Goal: Information Seeking & Learning: Learn about a topic

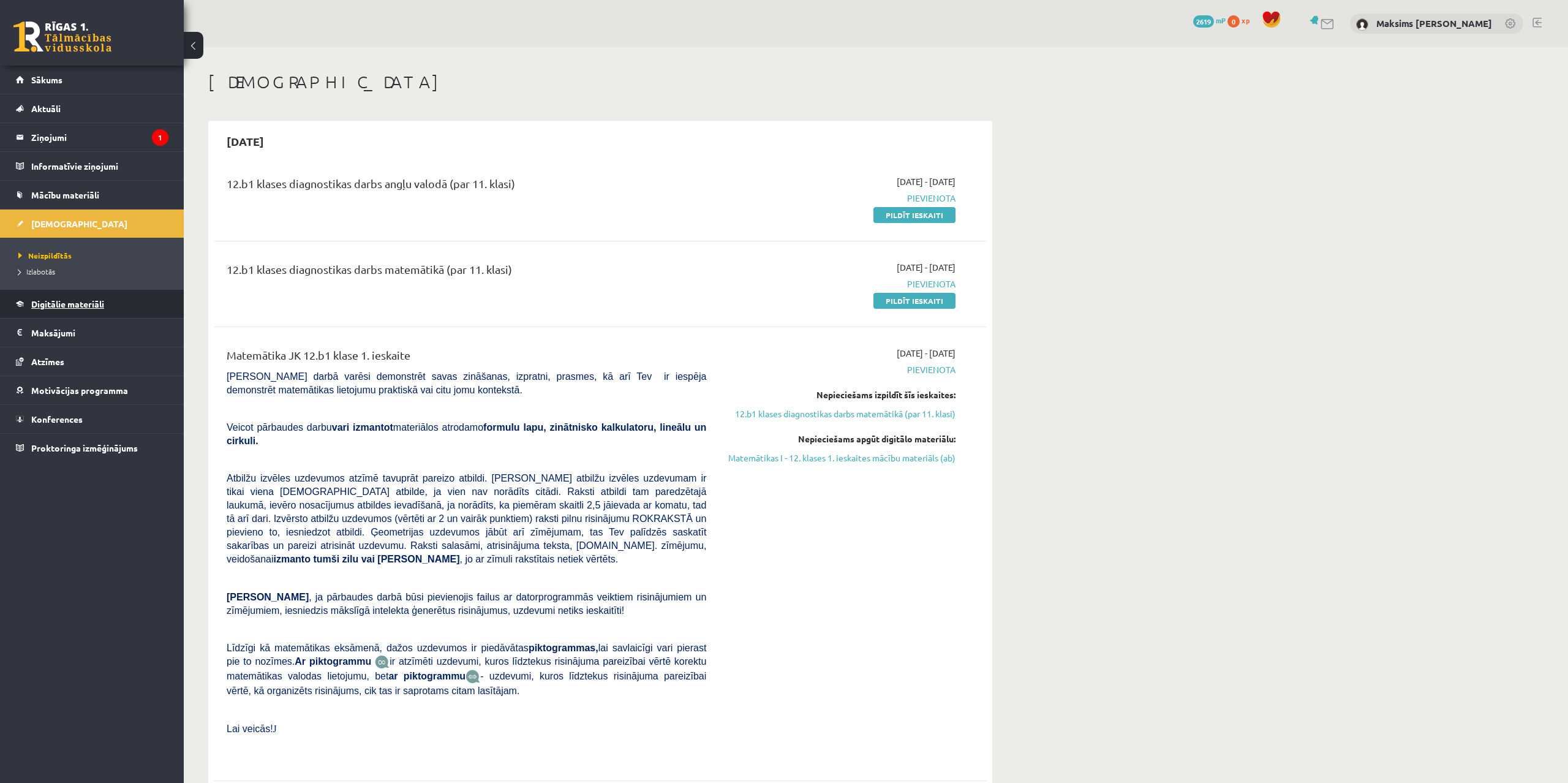
click at [81, 309] on link "Digitālie materiāli" at bounding box center [92, 304] width 152 height 28
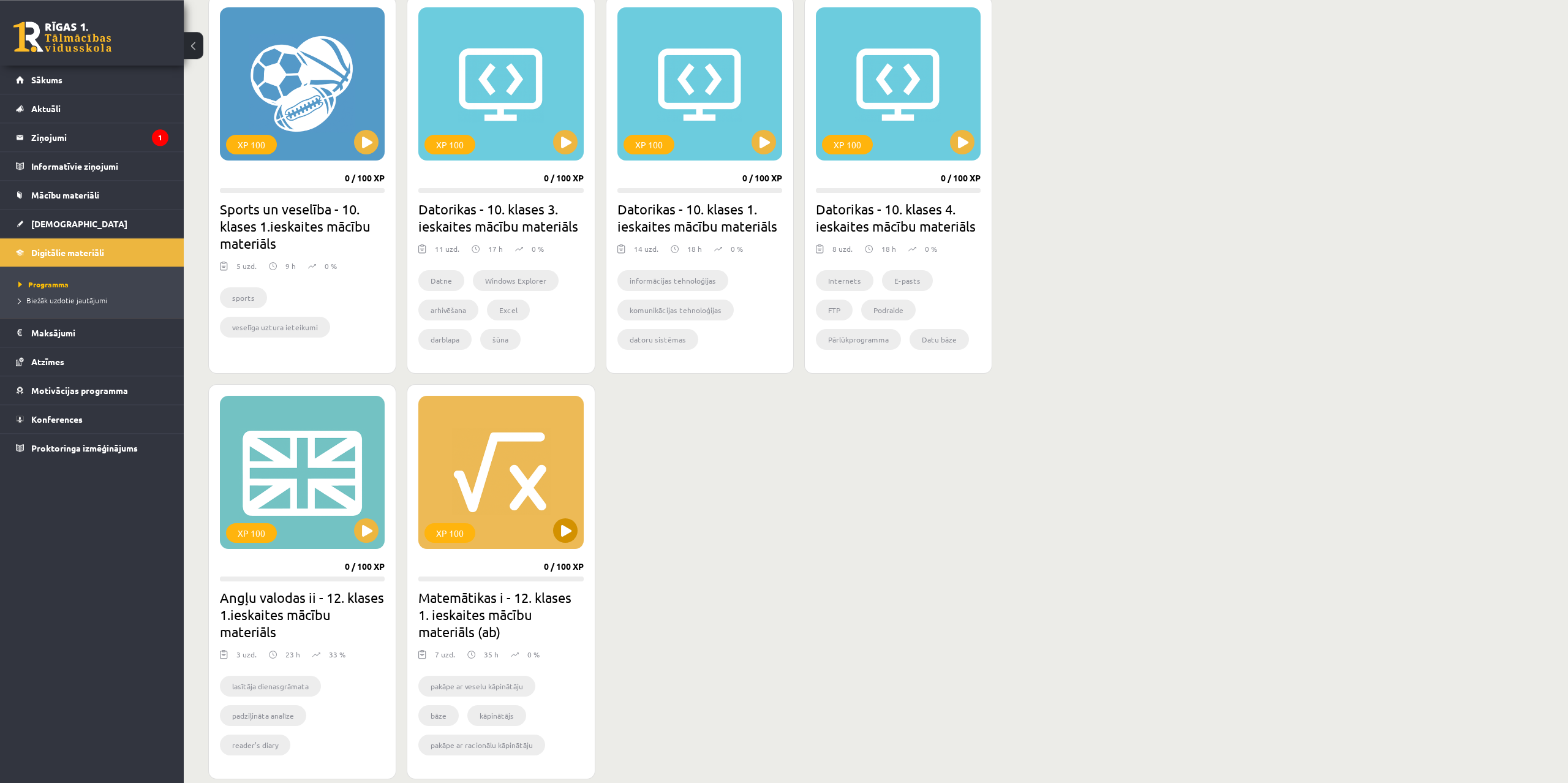
scroll to position [832, 0]
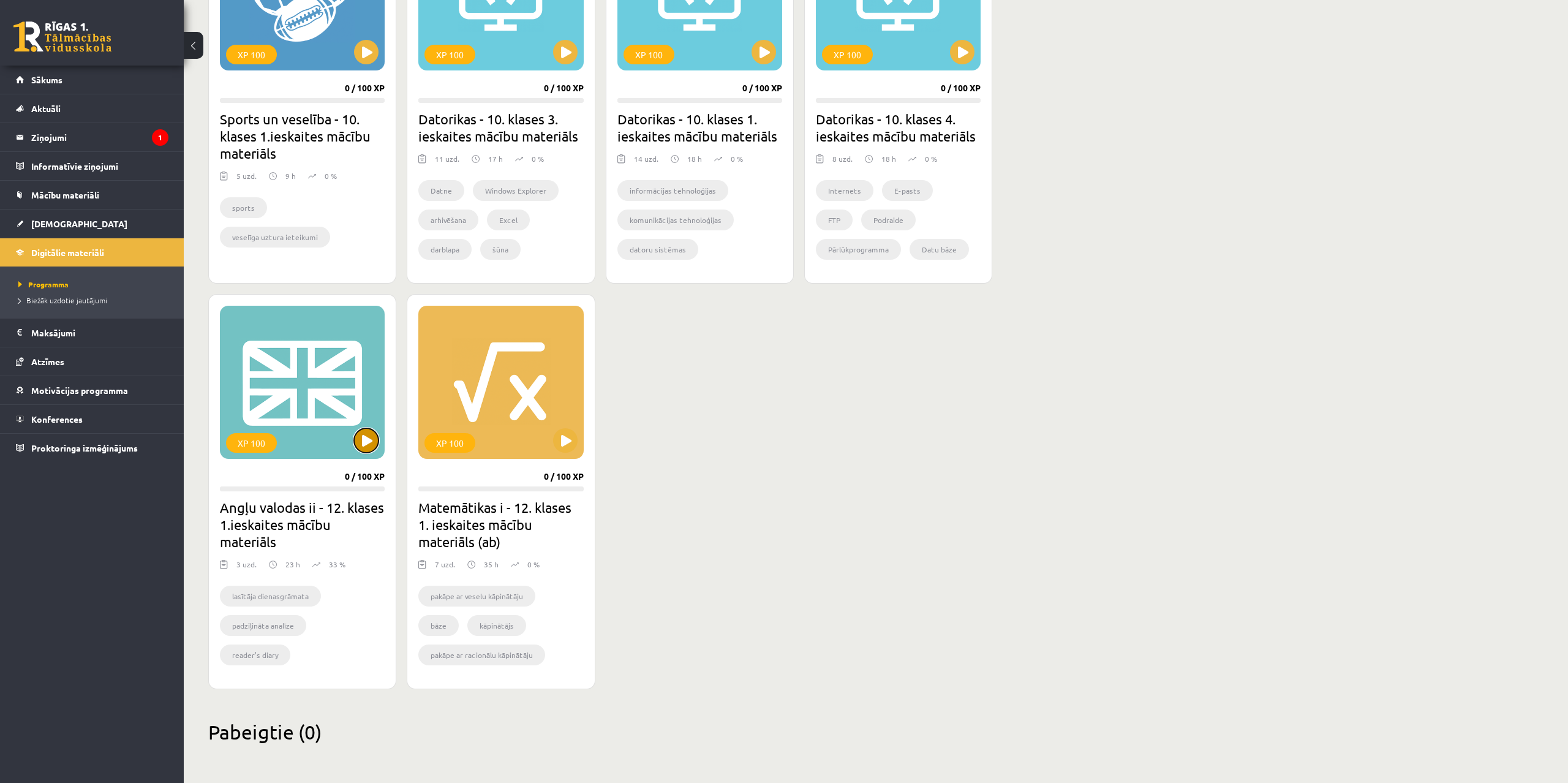
click at [359, 447] on button at bounding box center [366, 441] width 25 height 25
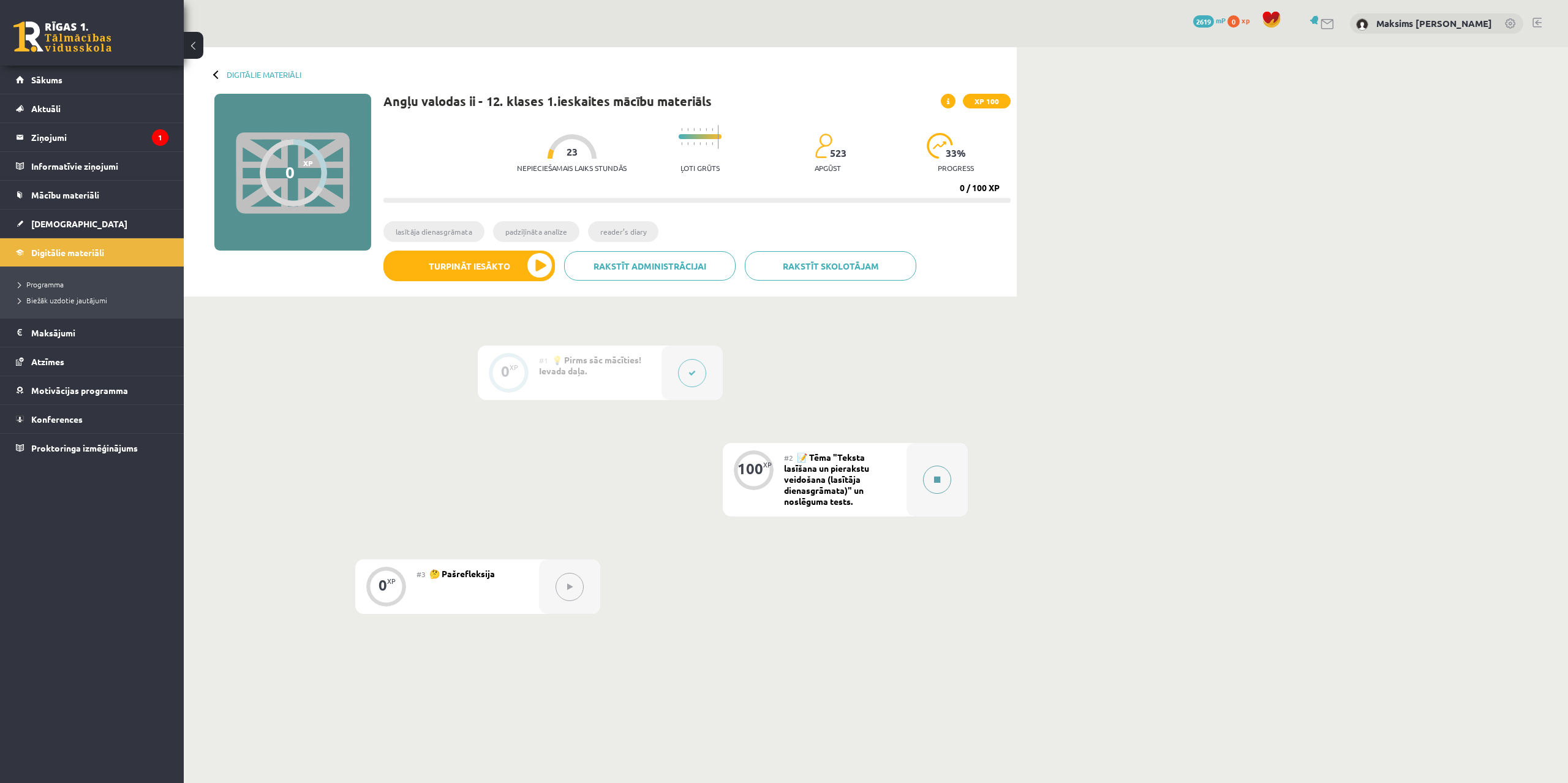
click at [942, 481] on button at bounding box center [937, 479] width 28 height 28
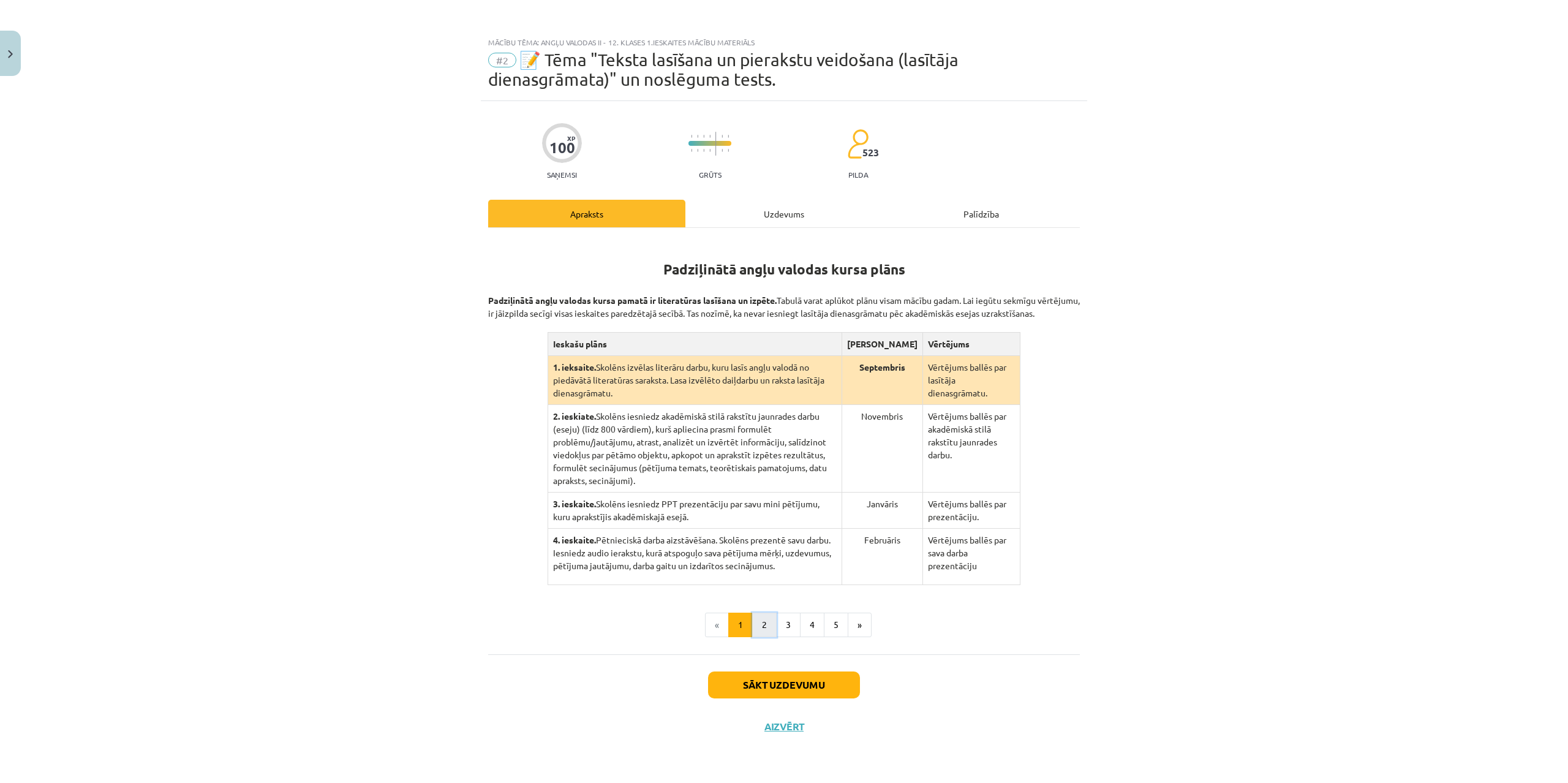
click at [766, 620] on button "2" at bounding box center [765, 625] width 25 height 25
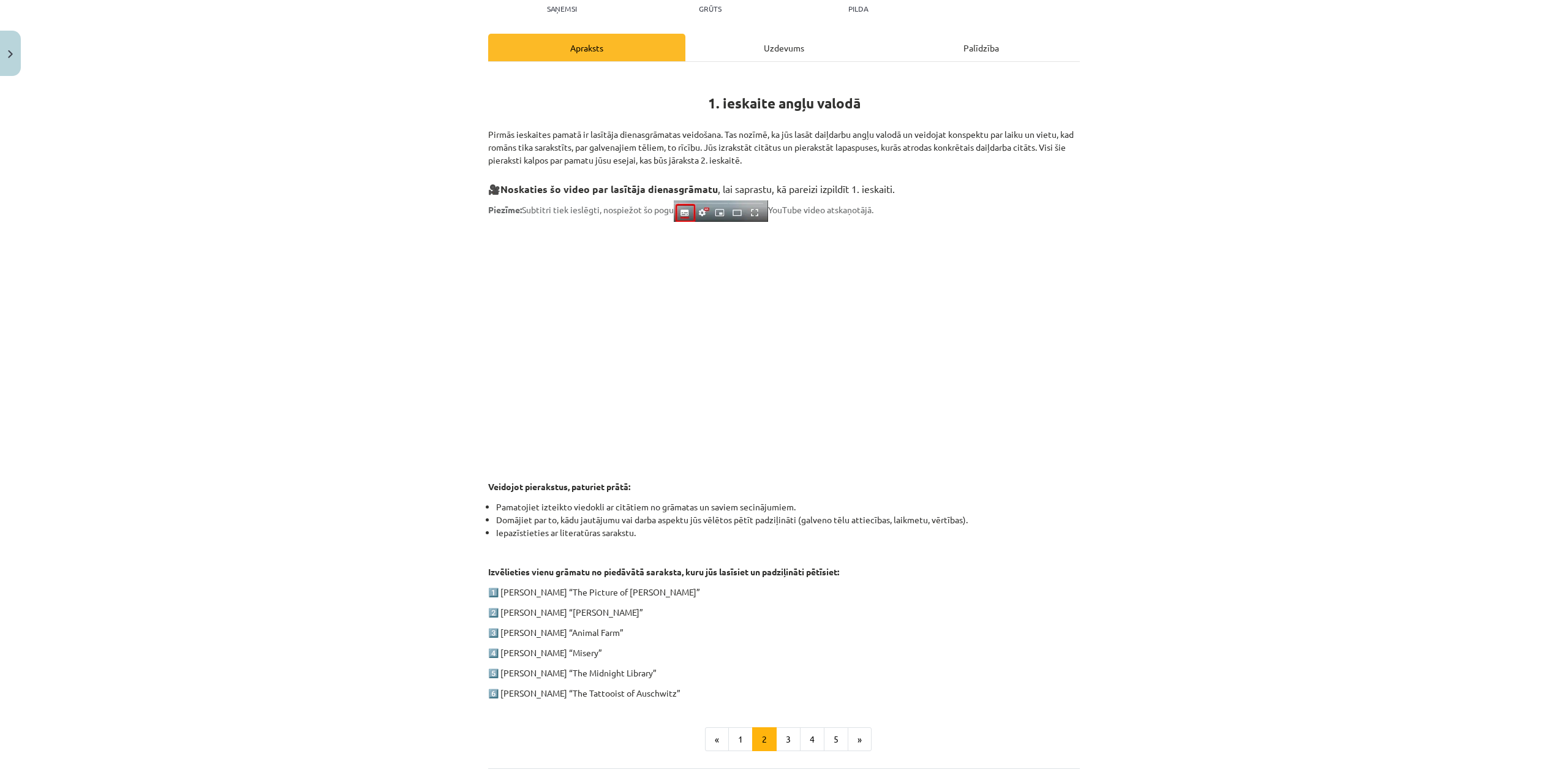
scroll to position [176, 0]
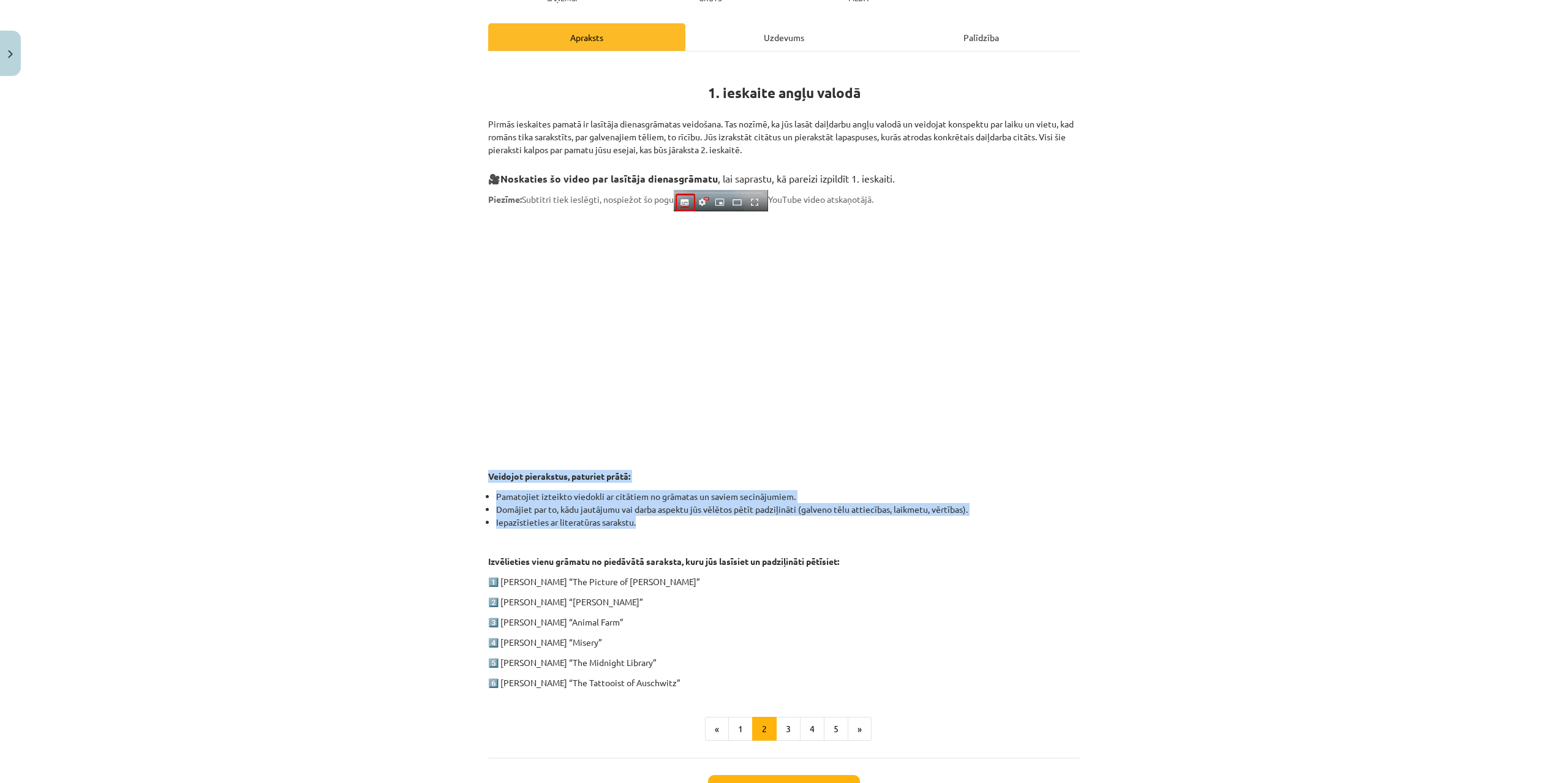
drag, startPoint x: 650, startPoint y: 522, endPoint x: 466, endPoint y: 471, distance: 190.9
click at [466, 471] on div "Mācību tēma: Angļu valodas ii - 12. klases 1.ieskaites mācību materiāls #2 📝 Tē…" at bounding box center [784, 391] width 1568 height 783
drag, startPoint x: 549, startPoint y: 508, endPoint x: 559, endPoint y: 508, distance: 10.0
click at [529, 499] on li "Pamatojiet izteikto viedokli ar citātiem no grāmatas un saviem secinājumiem." at bounding box center [788, 497] width 584 height 13
drag, startPoint x: 644, startPoint y: 523, endPoint x: 470, endPoint y: 471, distance: 181.6
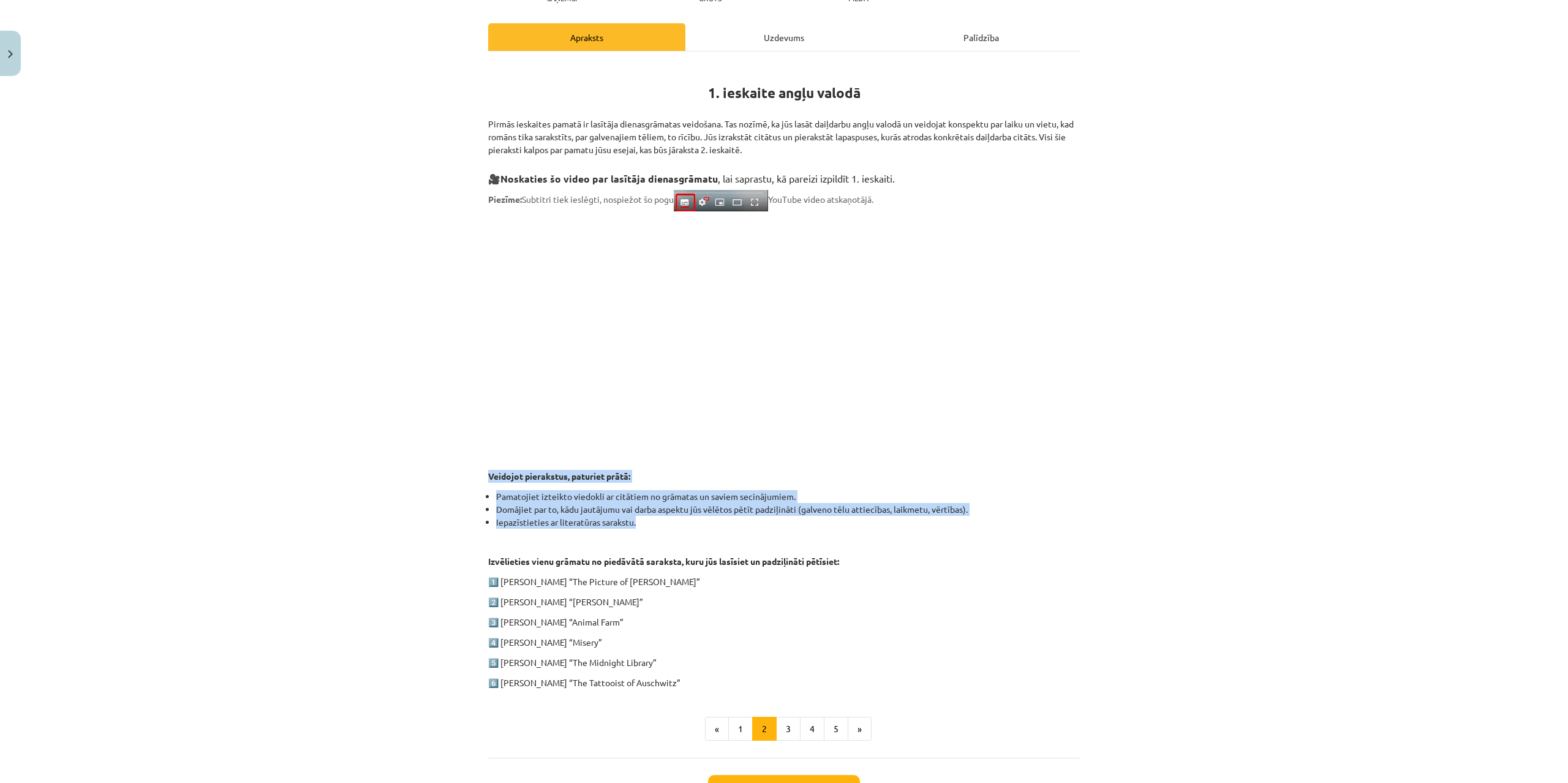
click at [470, 471] on div "Mācību tēma: Angļu valodas ii - 12. klases 1.ieskaites mācību materiāls #2 📝 Tē…" at bounding box center [784, 391] width 1568 height 783
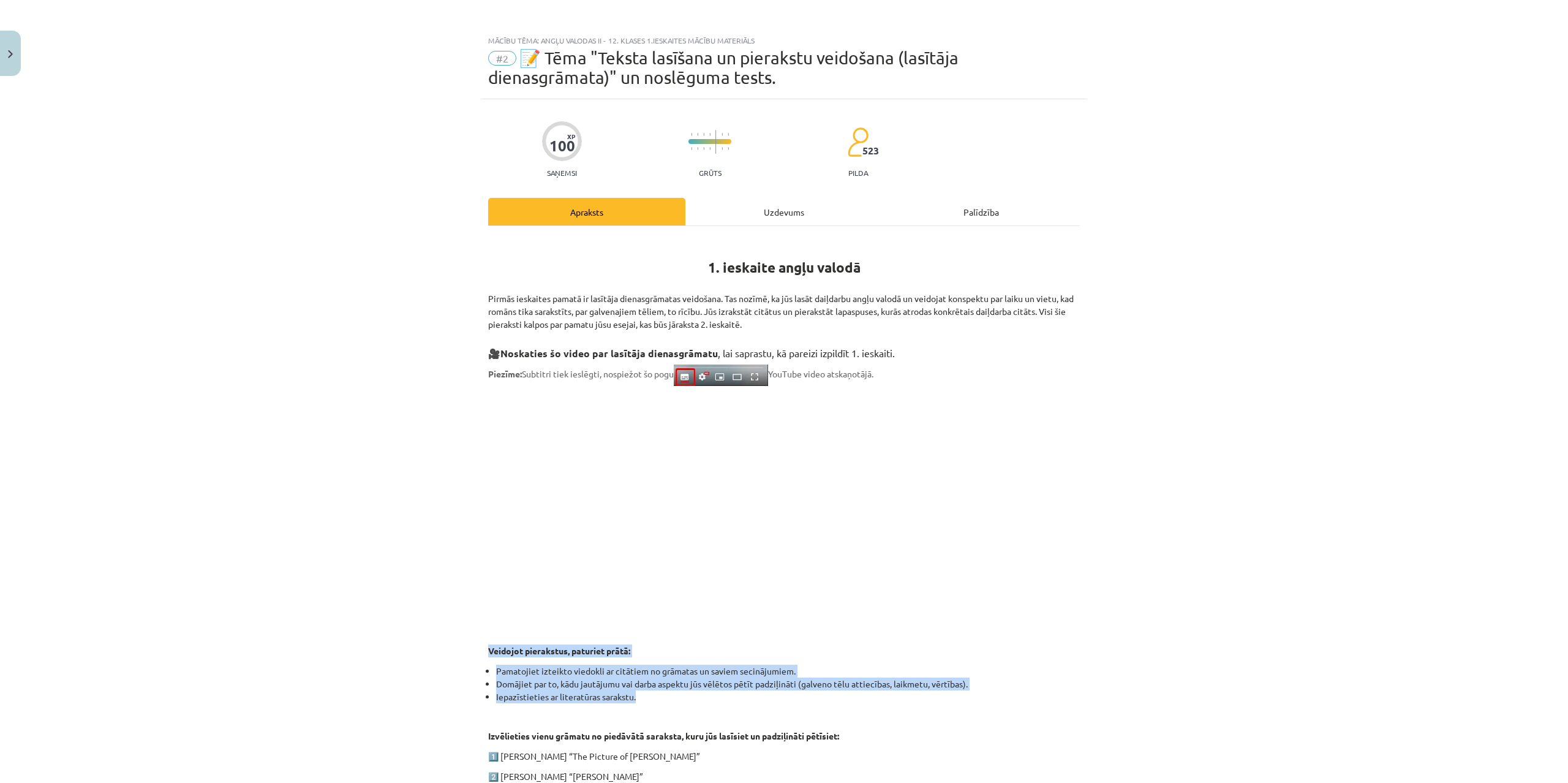
scroll to position [0, 0]
drag, startPoint x: 470, startPoint y: 291, endPoint x: 655, endPoint y: 319, distance: 187.1
click at [806, 324] on div "Mācību tēma: Angļu valodas ii - 12. klases 1.ieskaites mācību materiāls #2 📝 Tē…" at bounding box center [784, 391] width 1568 height 783
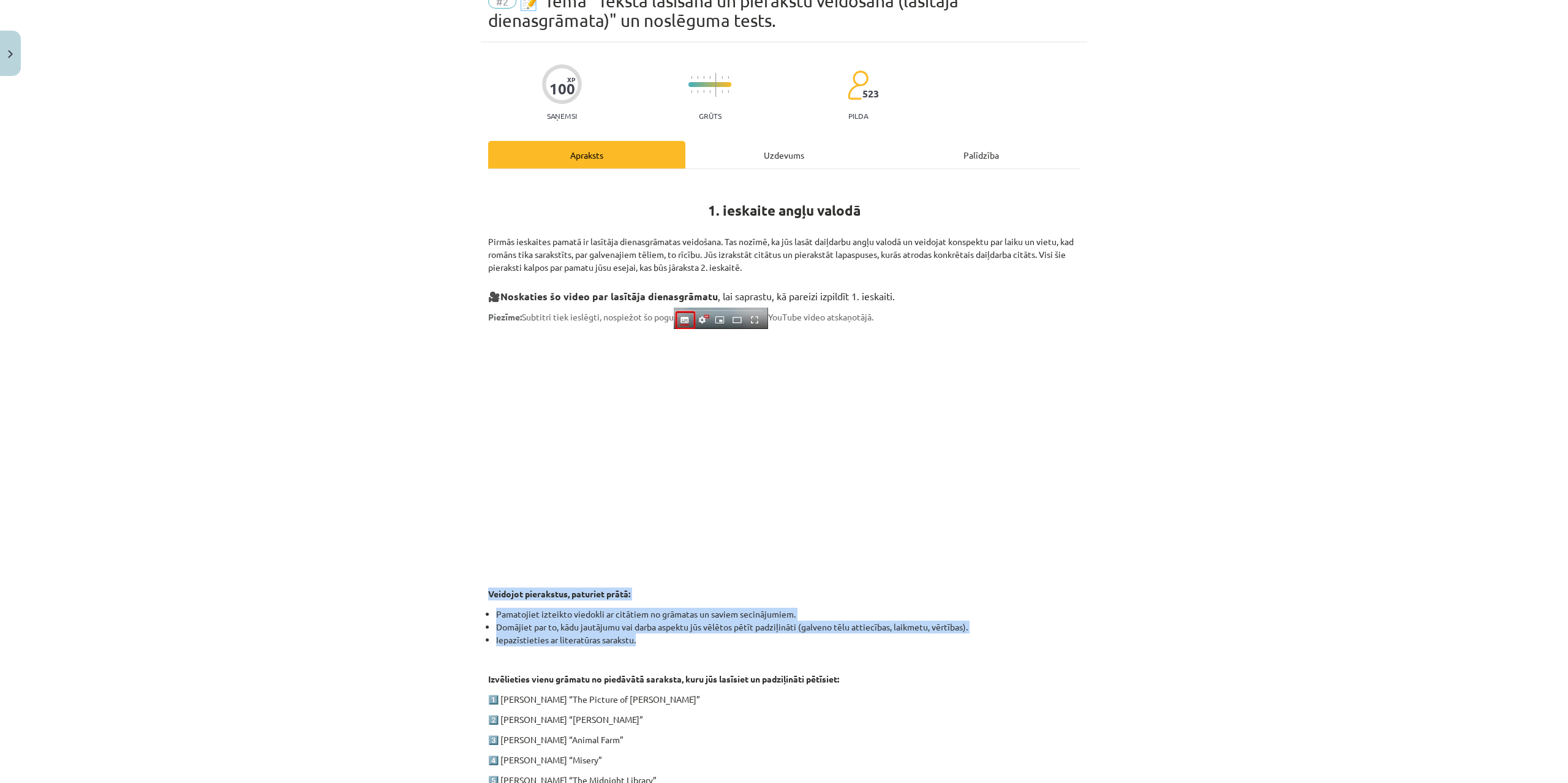
scroll to position [275, 0]
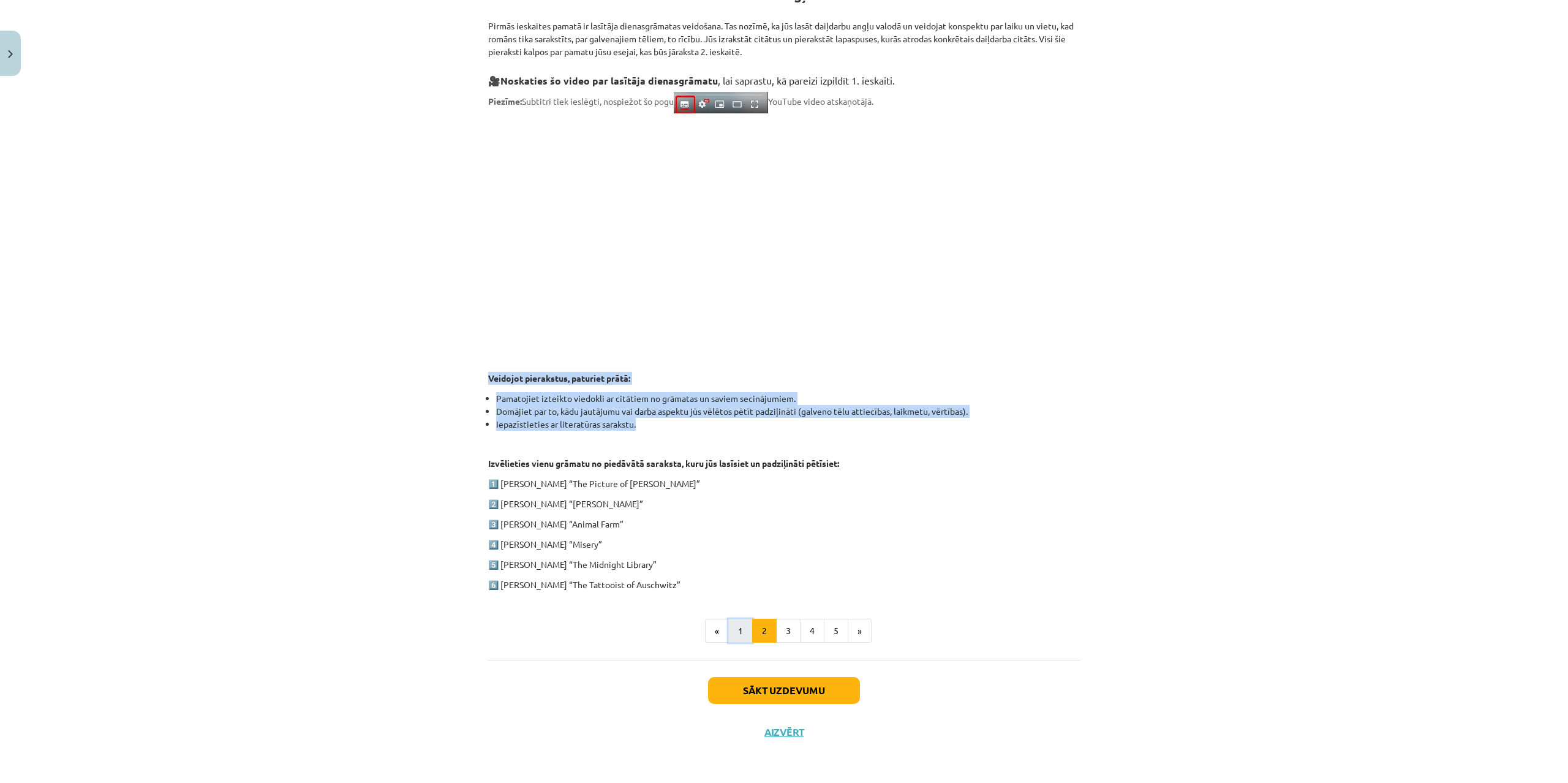
click at [747, 629] on button "1" at bounding box center [741, 631] width 25 height 25
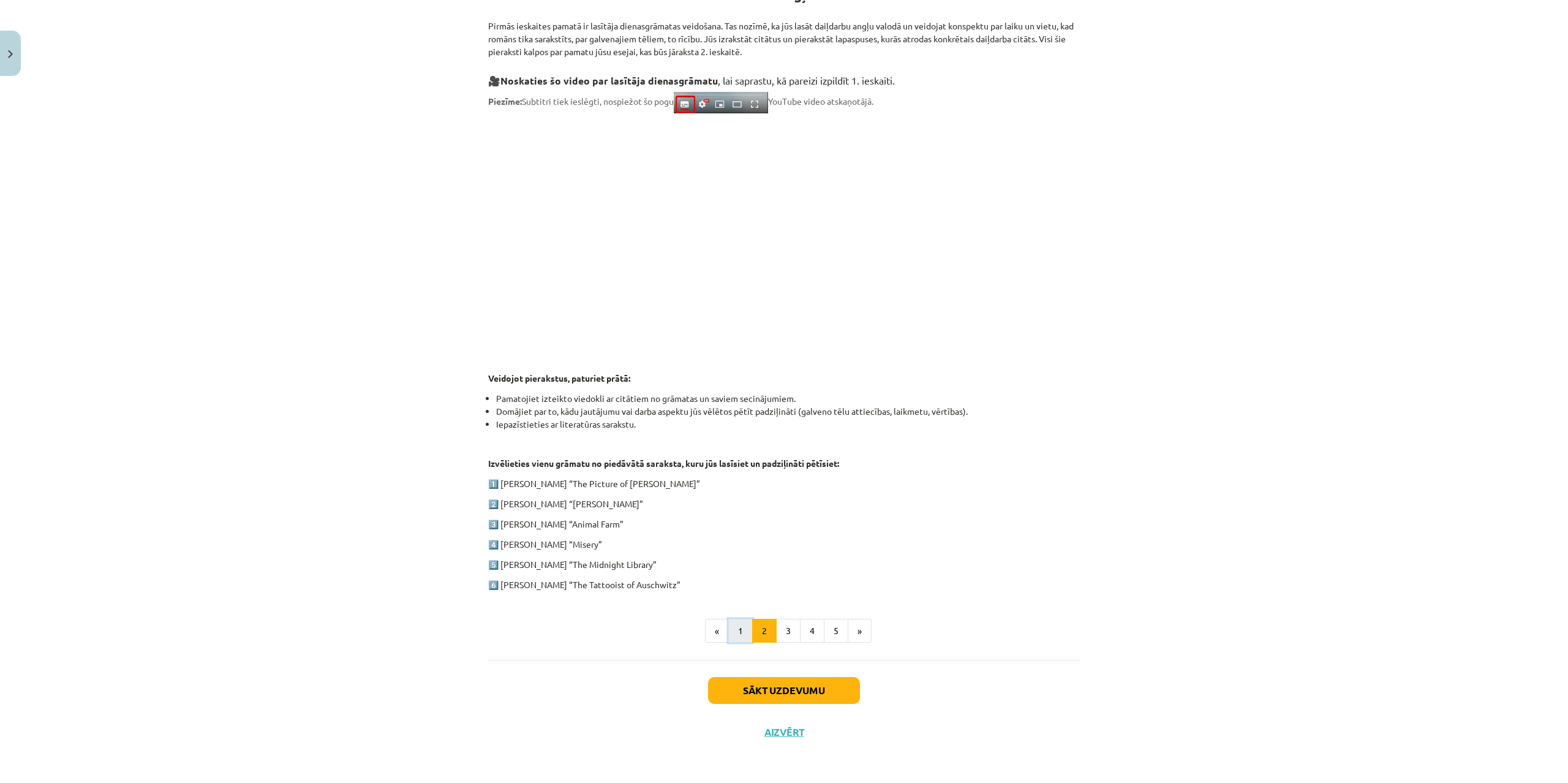
scroll to position [0, 0]
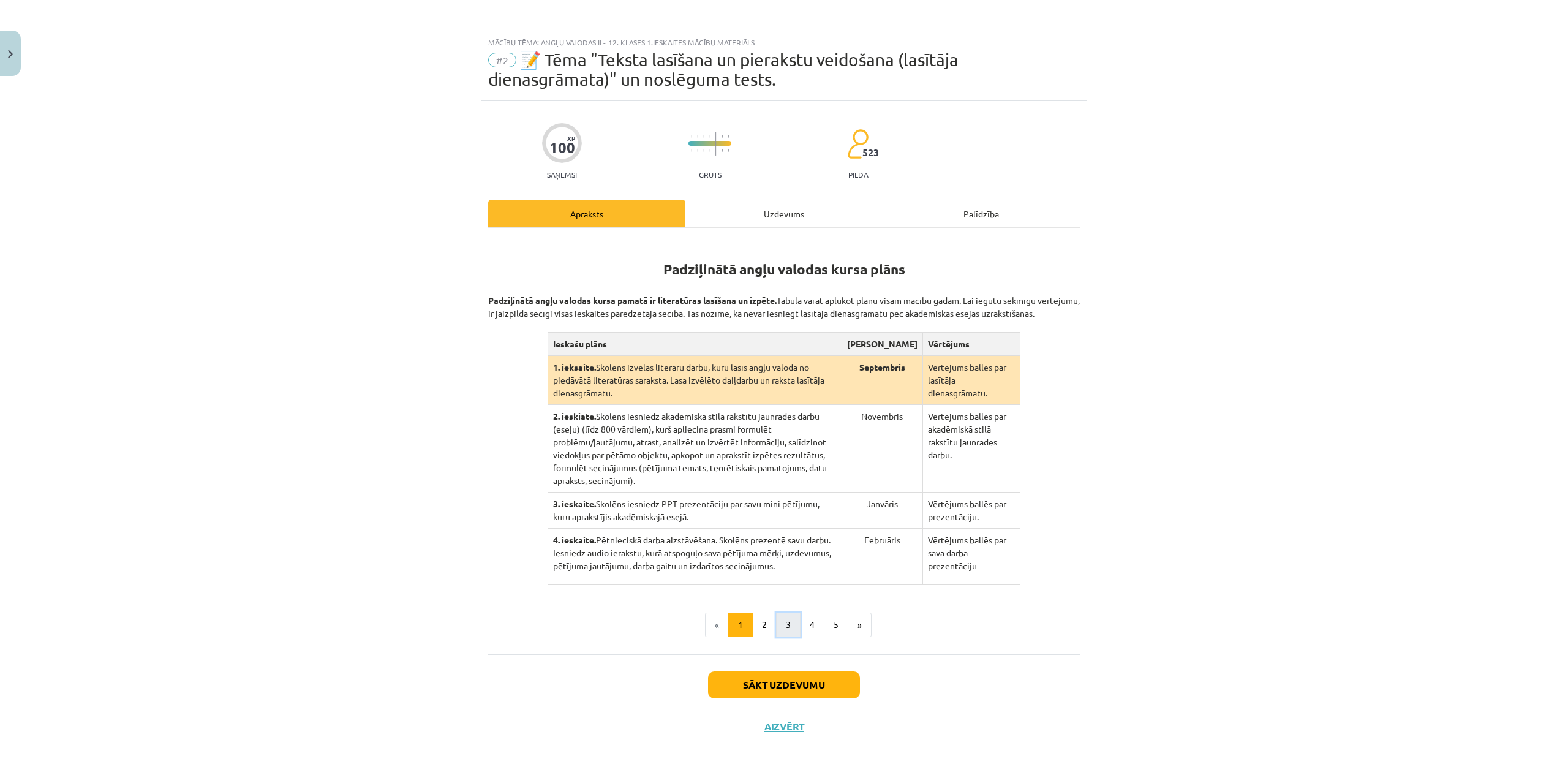
click at [794, 623] on button "3" at bounding box center [789, 625] width 25 height 25
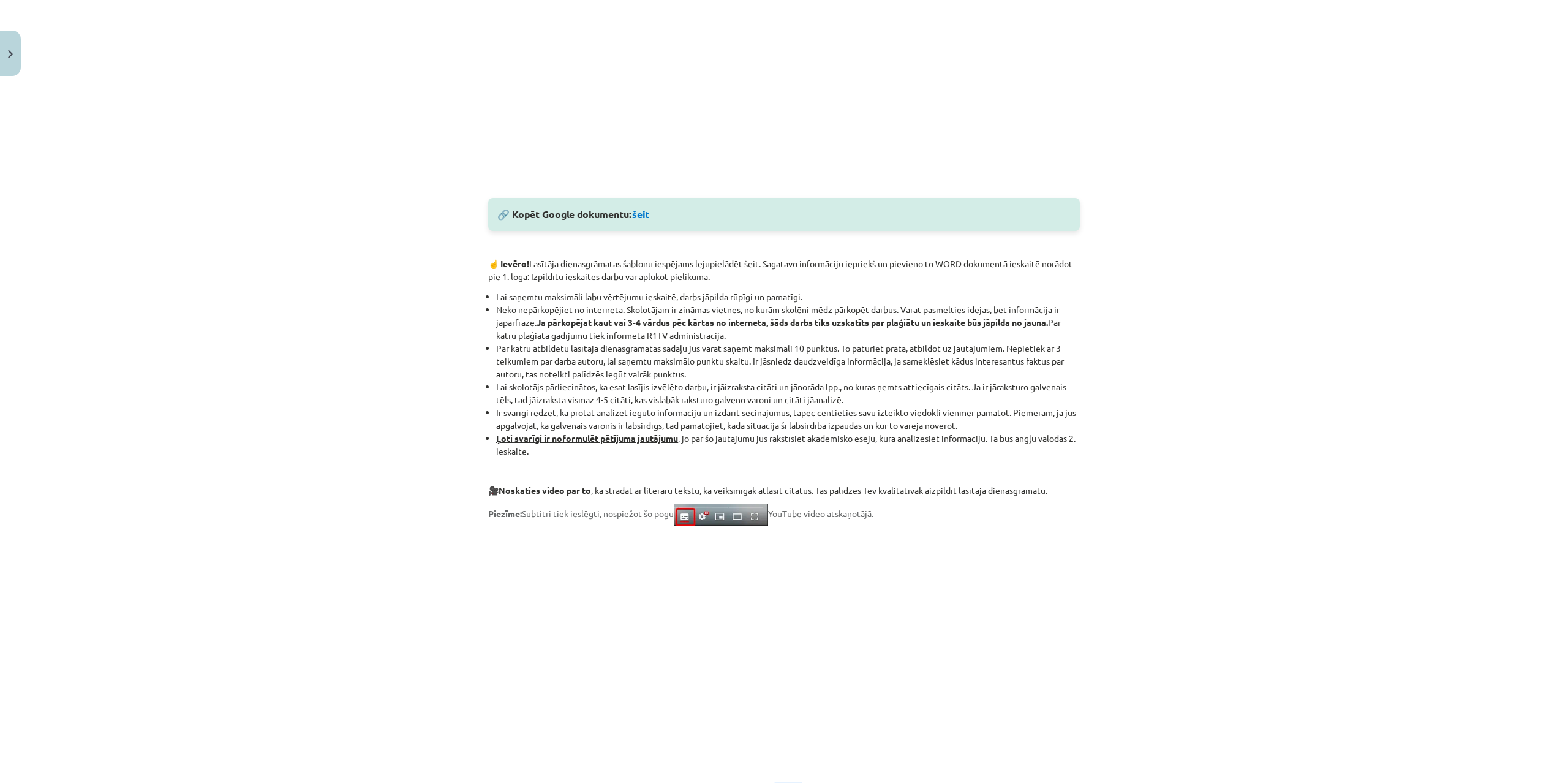
scroll to position [690, 0]
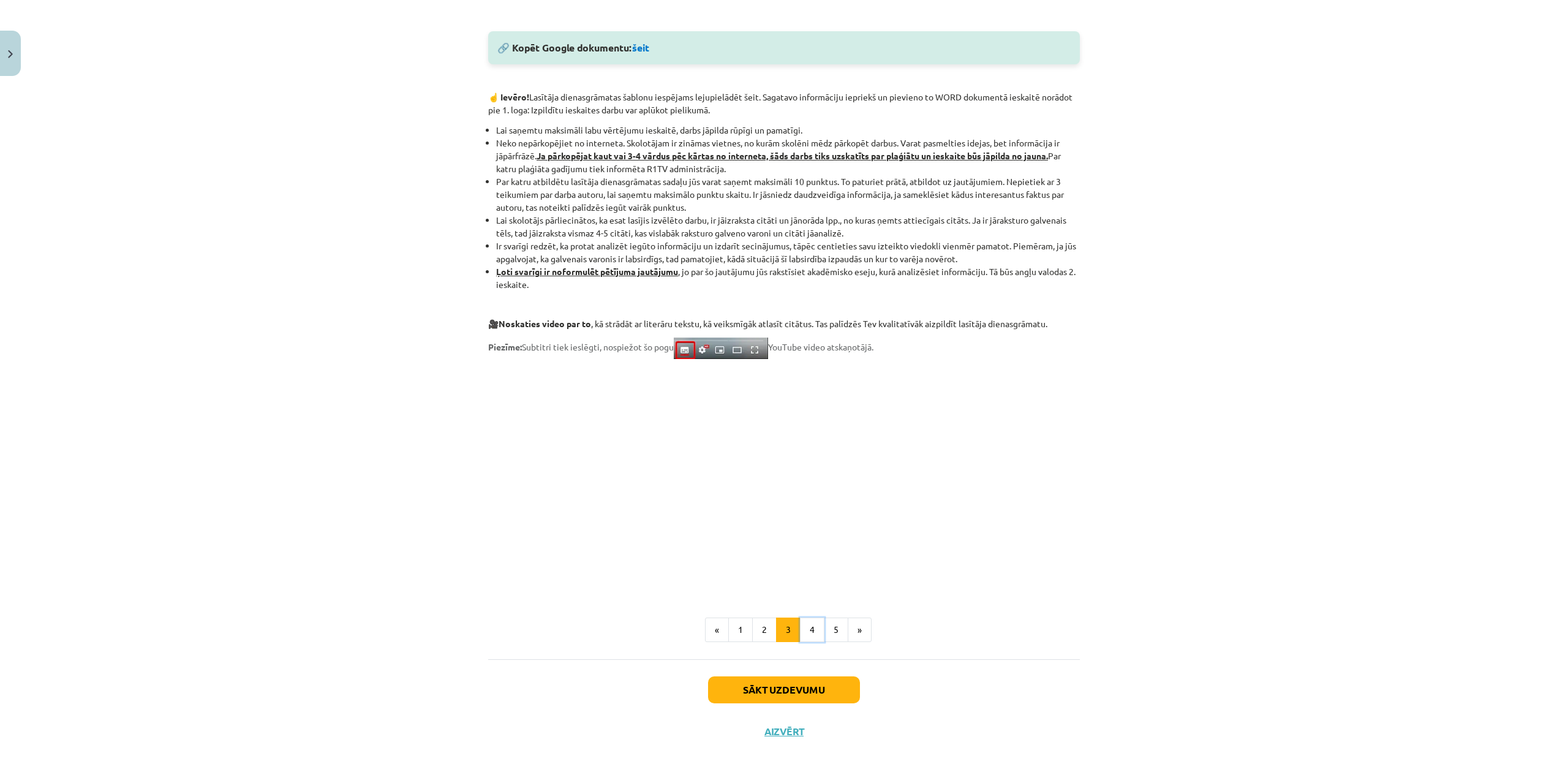
drag, startPoint x: 810, startPoint y: 630, endPoint x: 577, endPoint y: 637, distance: 233.1
click at [577, 637] on ul "« 1 2 3 4 5 »" at bounding box center [784, 630] width 591 height 25
click at [815, 632] on button "4" at bounding box center [812, 630] width 25 height 25
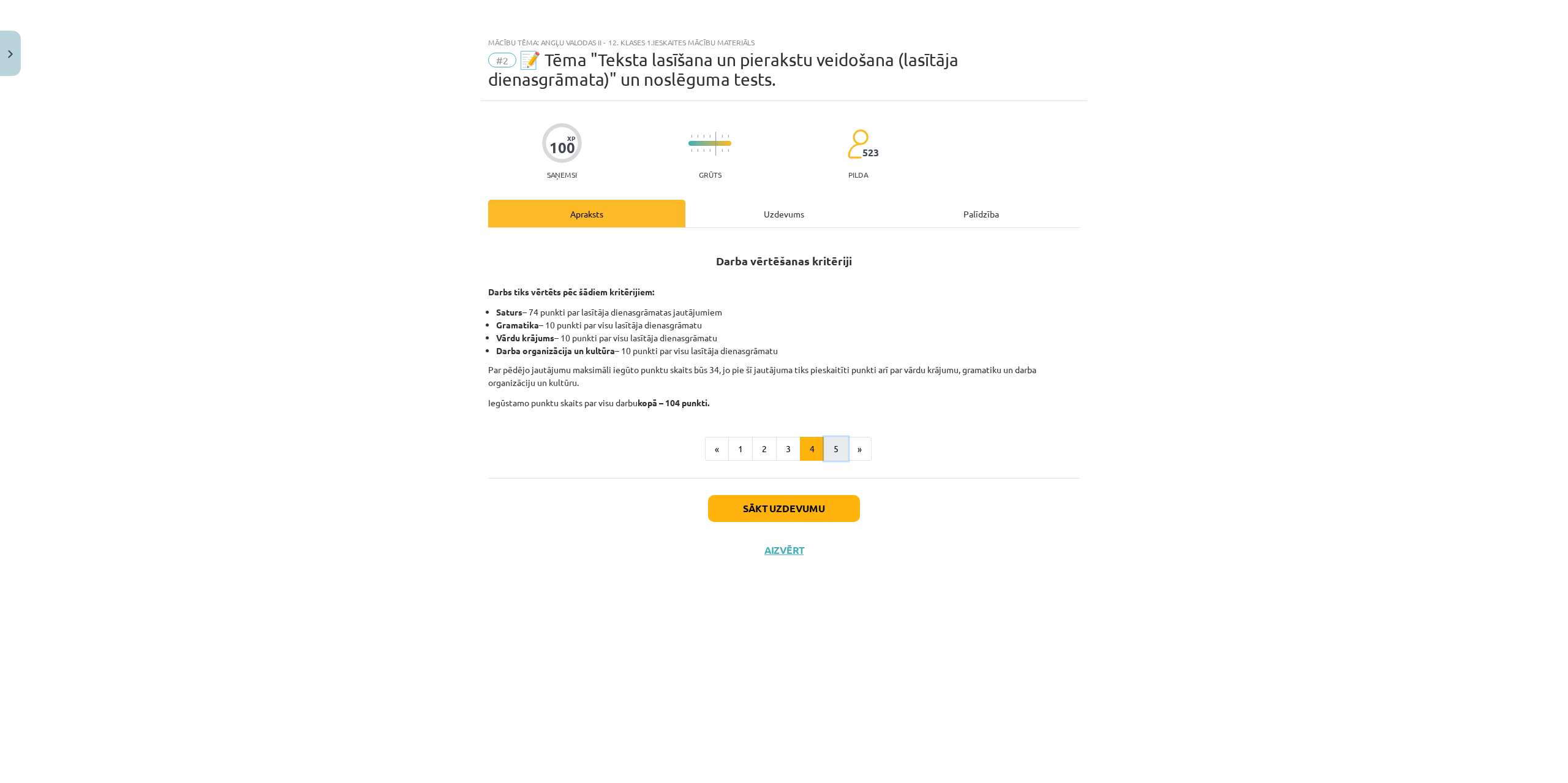
click at [832, 450] on button "5" at bounding box center [836, 449] width 25 height 25
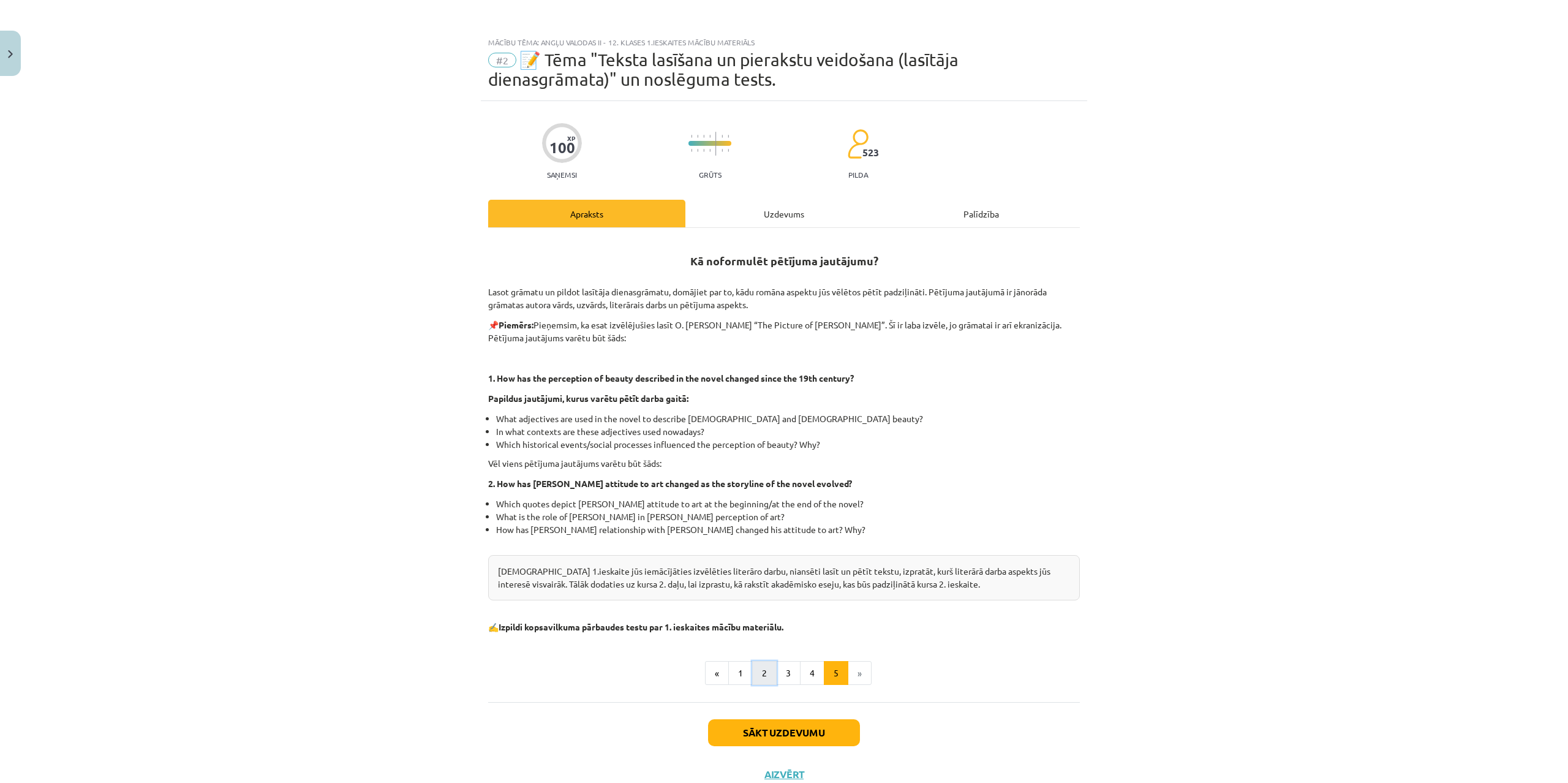
click at [772, 672] on button "2" at bounding box center [765, 673] width 25 height 25
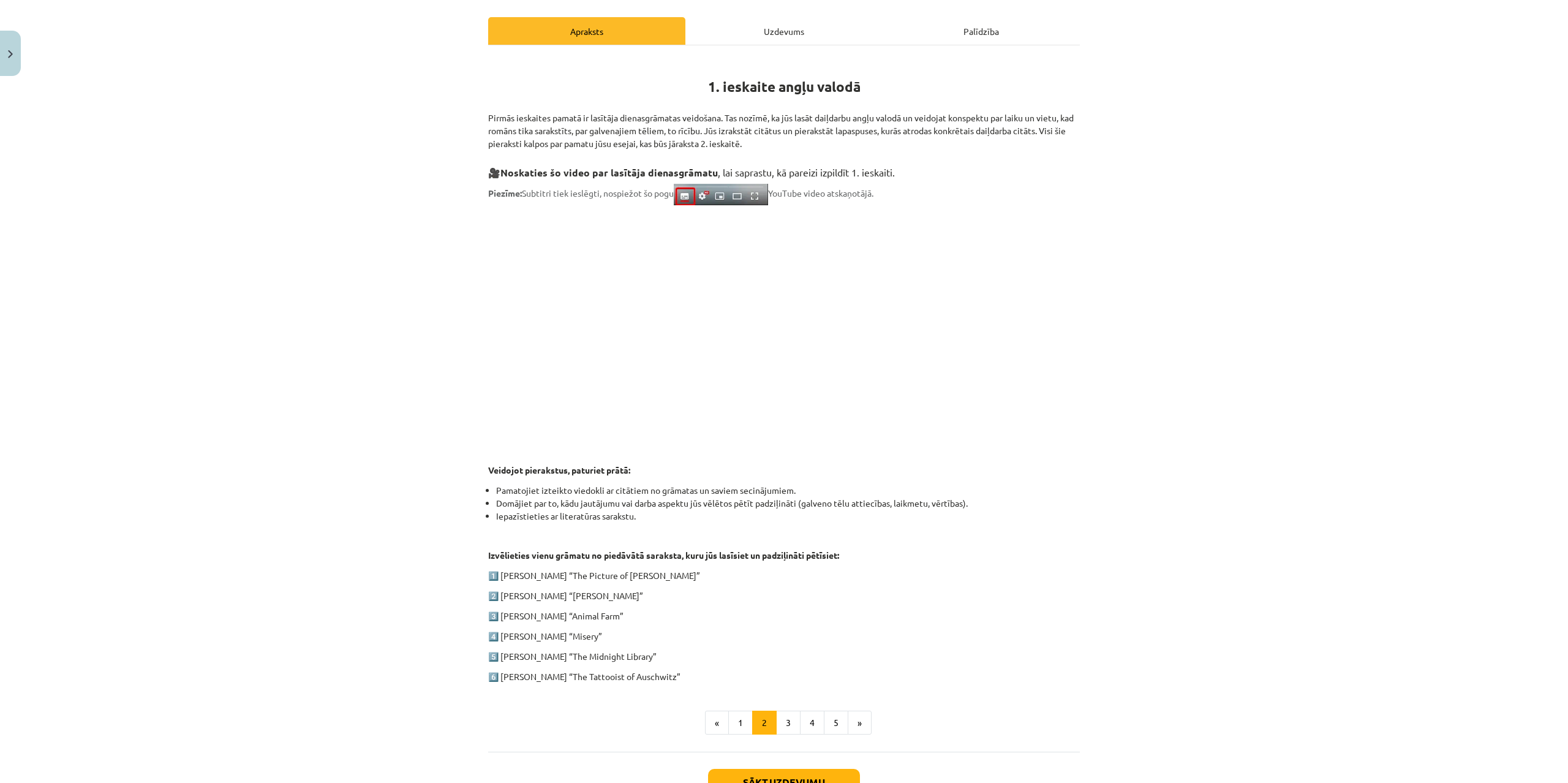
scroll to position [157, 0]
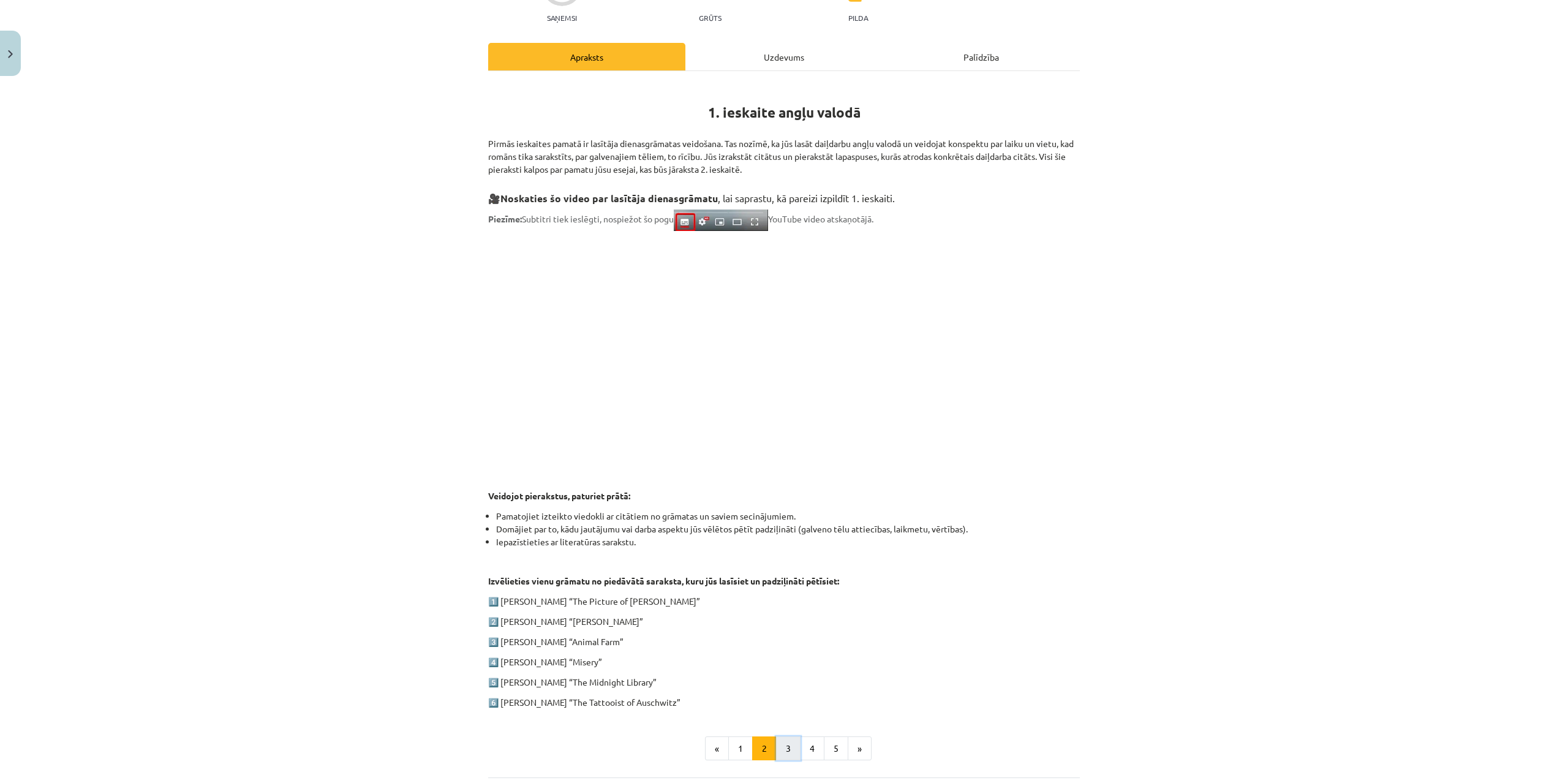
click at [785, 742] on button "3" at bounding box center [789, 749] width 25 height 25
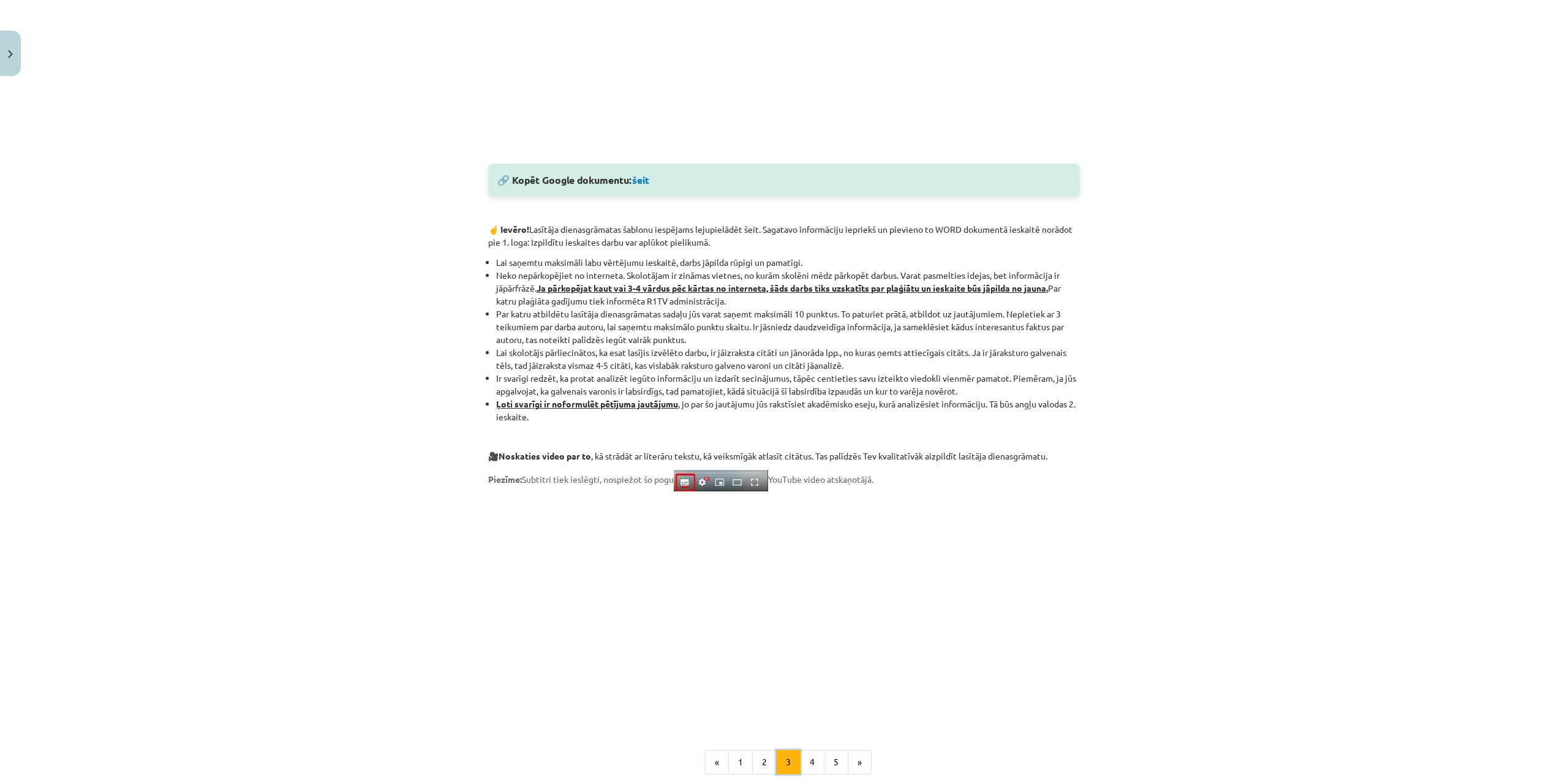
scroll to position [690, 0]
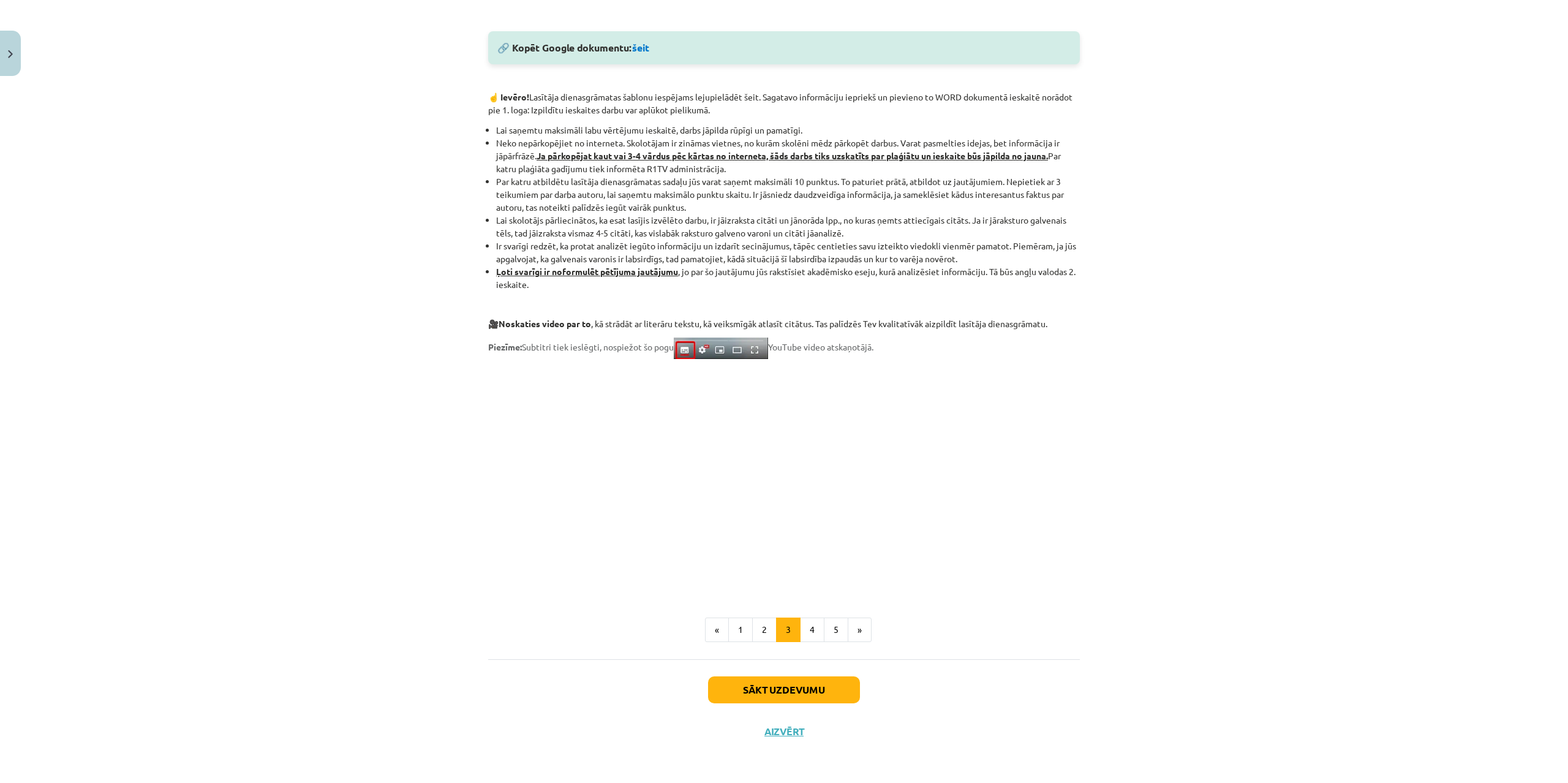
click at [369, 559] on div "Mācību tēma: Angļu valodas ii - 12. klases 1.ieskaites mācību materiāls #2 📝 Tē…" at bounding box center [784, 391] width 1568 height 783
click at [815, 631] on button "4" at bounding box center [812, 630] width 25 height 25
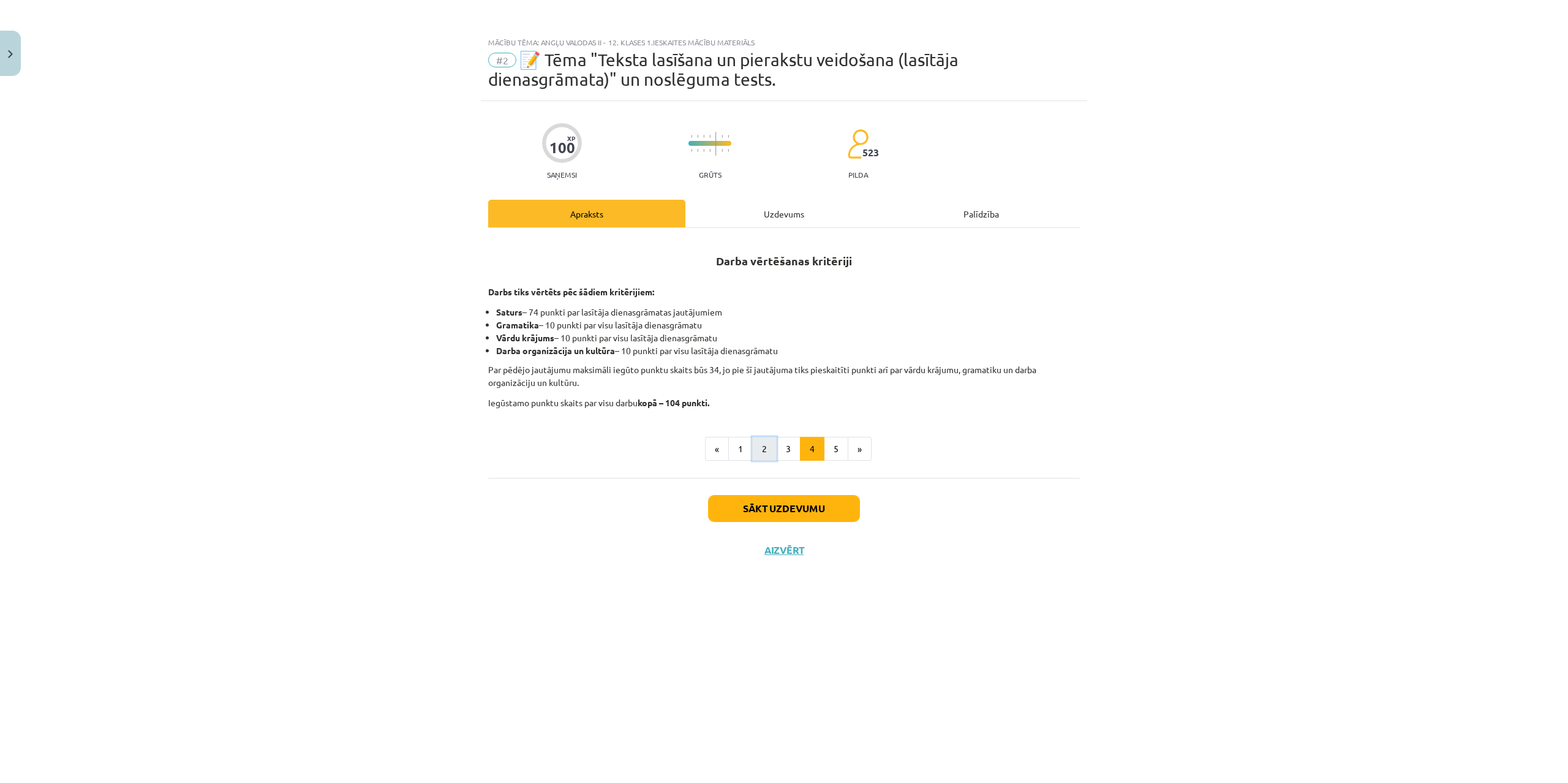
click at [764, 445] on button "2" at bounding box center [765, 449] width 25 height 25
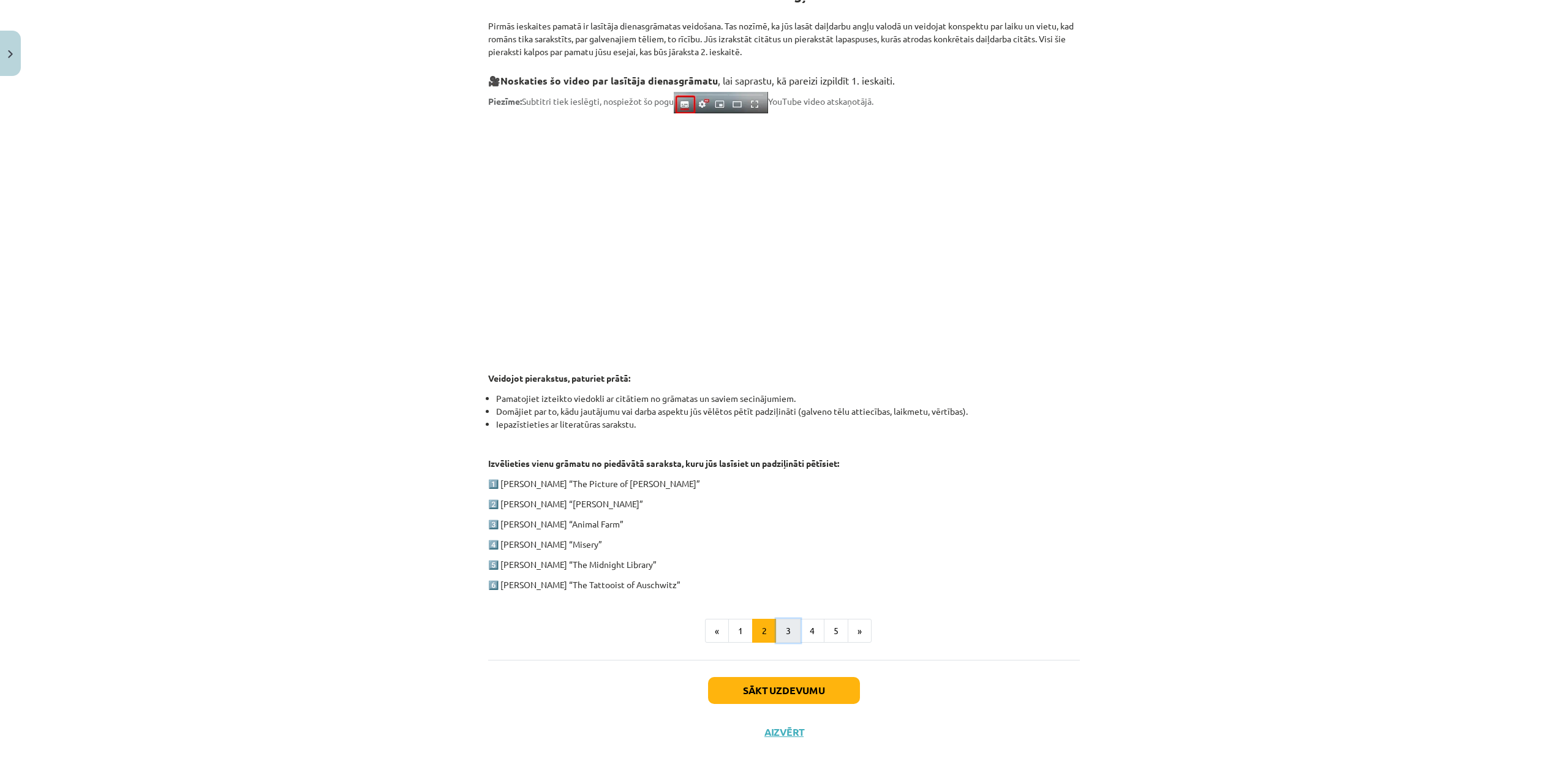
click at [792, 634] on button "3" at bounding box center [789, 631] width 25 height 25
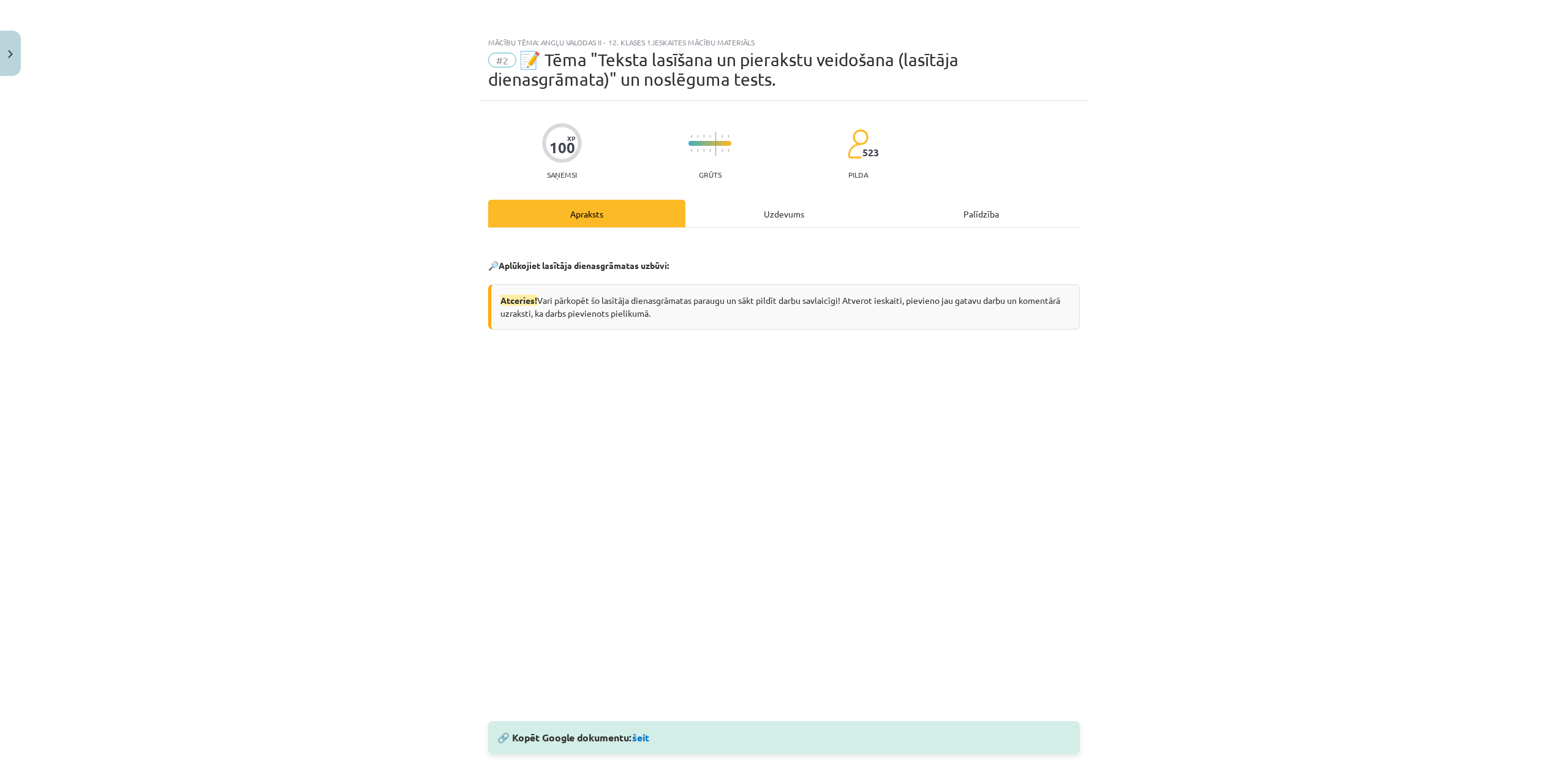
click at [803, 214] on div "Uzdevums" at bounding box center [784, 213] width 197 height 28
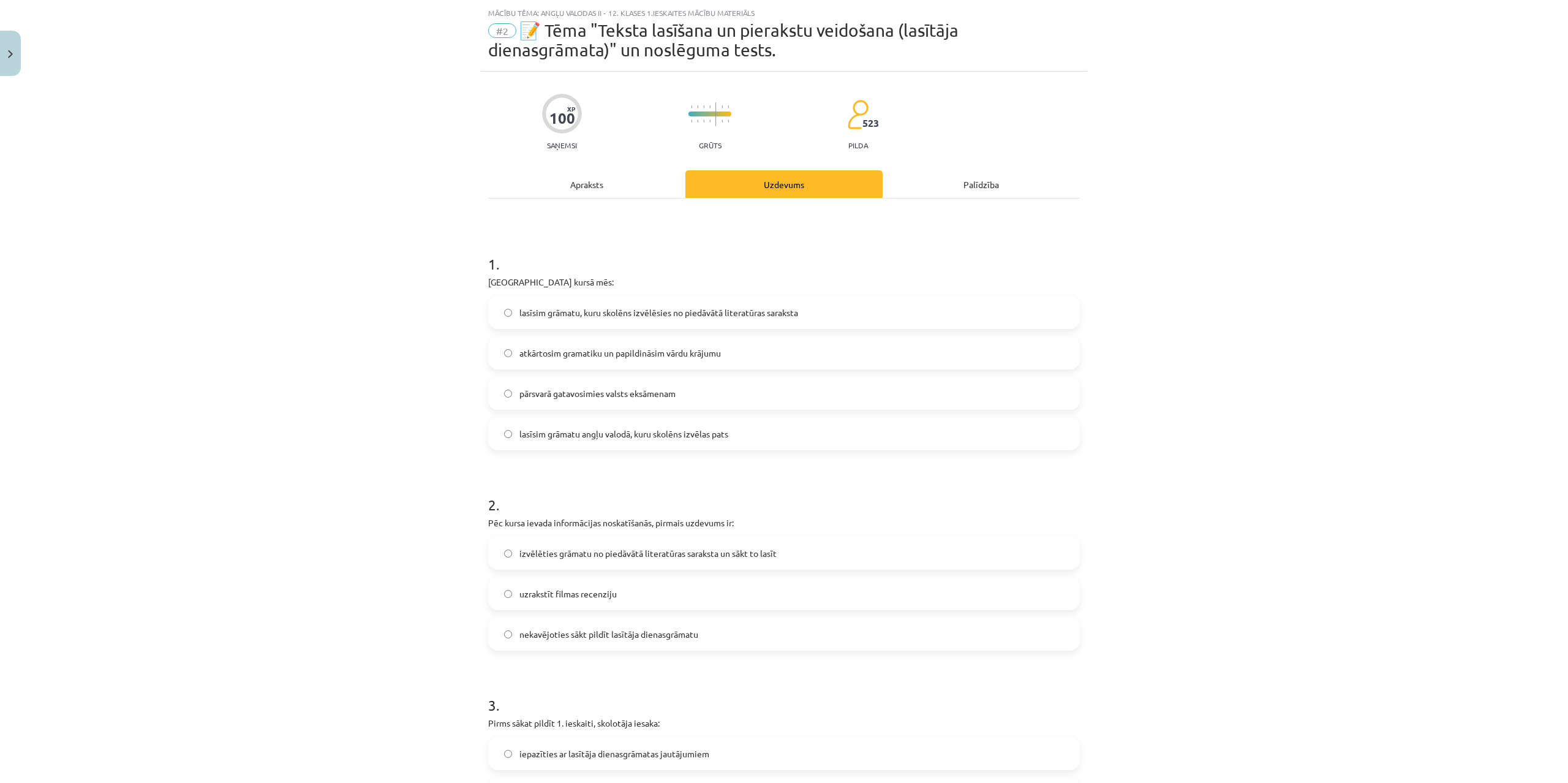
scroll to position [31, 0]
